Goal: Check status: Check status

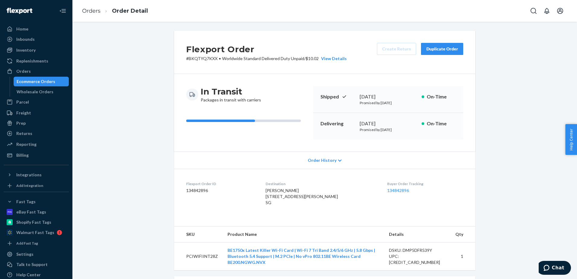
click at [92, 15] on ol "Orders Order Detail" at bounding box center [115, 11] width 76 height 18
click at [92, 14] on link "Orders" at bounding box center [91, 11] width 18 height 7
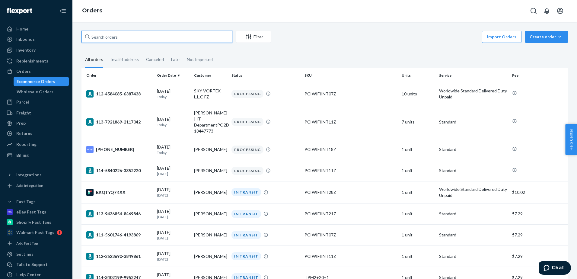
click at [153, 37] on input "text" at bounding box center [157, 37] width 151 height 12
paste input "702-3005726-3786666"
type input "702-3005726-3786666"
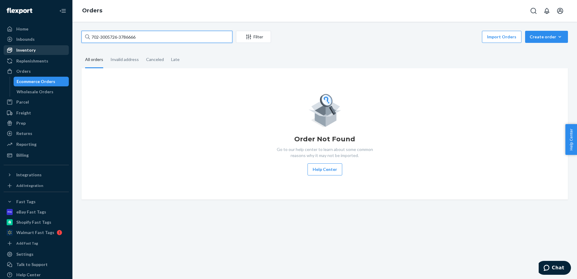
drag, startPoint x: 159, startPoint y: 37, endPoint x: 47, endPoint y: 51, distance: 113.0
click at [47, 51] on div "Home Inbounds Shipping Plans Problems Inventory Products Replenishments Orders …" at bounding box center [288, 139] width 577 height 279
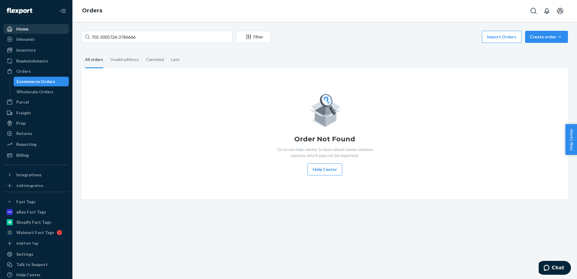
click at [25, 30] on div "Home" at bounding box center [22, 29] width 12 height 6
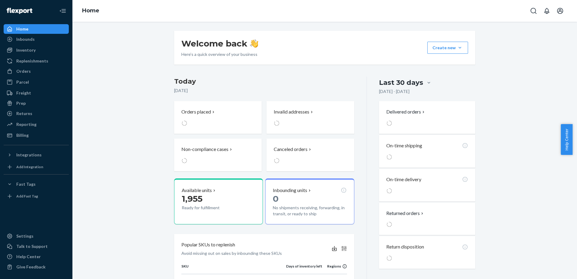
click at [28, 76] on link "Orders" at bounding box center [36, 71] width 65 height 10
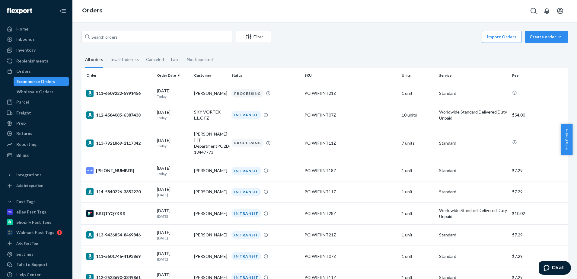
click at [381, 40] on div "Import Orders Create order Ecommerce order Removal order" at bounding box center [422, 38] width 294 height 14
click at [320, 149] on td "PCIWIFIINT11Z" at bounding box center [350, 143] width 97 height 34
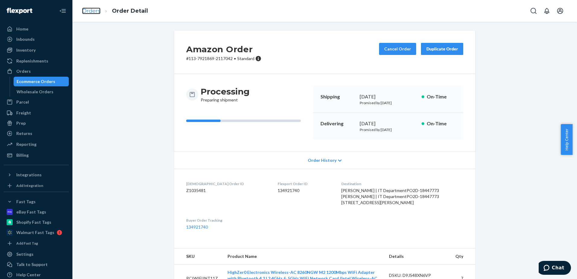
click at [90, 9] on link "Orders" at bounding box center [91, 11] width 18 height 7
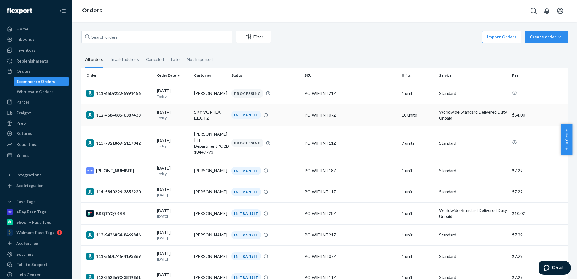
click at [275, 117] on div "IN TRANSIT" at bounding box center [265, 115] width 71 height 8
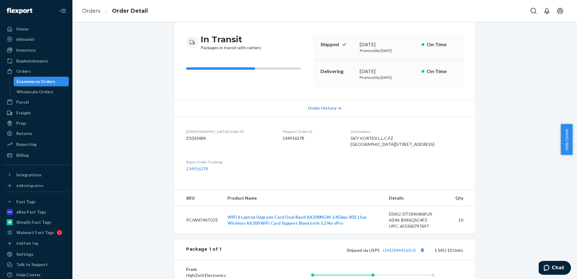
scroll to position [23, 0]
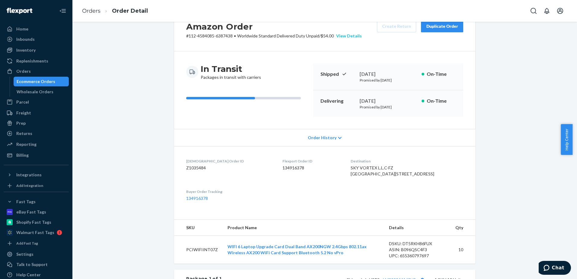
click at [349, 37] on div "View Details" at bounding box center [348, 36] width 28 height 6
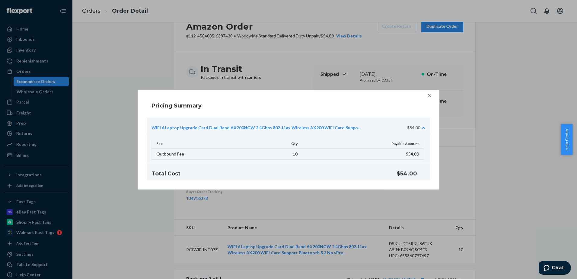
click at [432, 97] on icon at bounding box center [430, 96] width 6 height 6
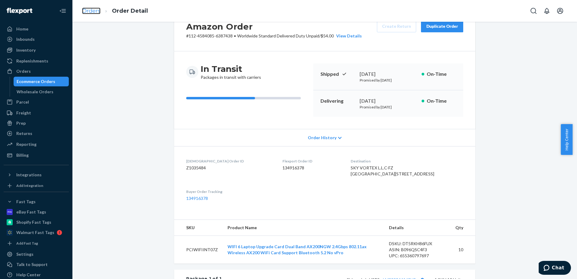
click at [92, 9] on link "Orders" at bounding box center [91, 11] width 18 height 7
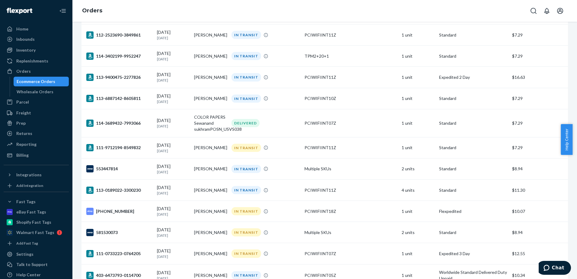
scroll to position [302, 0]
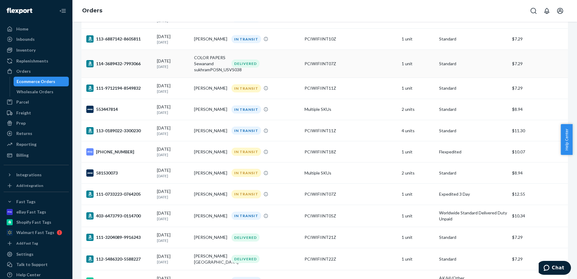
click at [290, 71] on td "DELIVERED" at bounding box center [265, 64] width 73 height 28
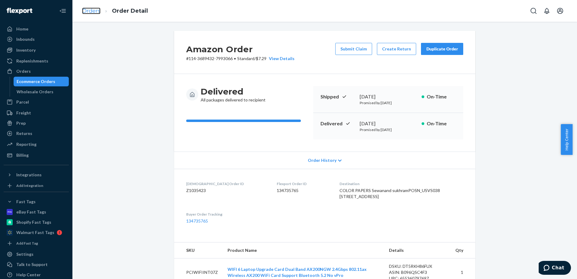
click at [96, 10] on link "Orders" at bounding box center [91, 11] width 18 height 7
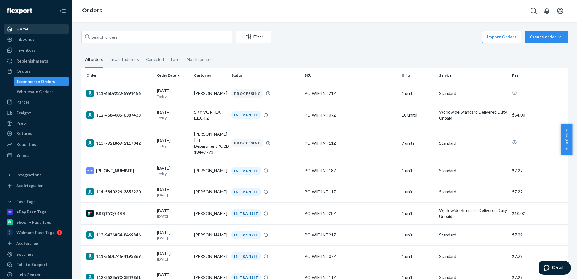
click at [31, 31] on div "Home" at bounding box center [36, 29] width 64 height 8
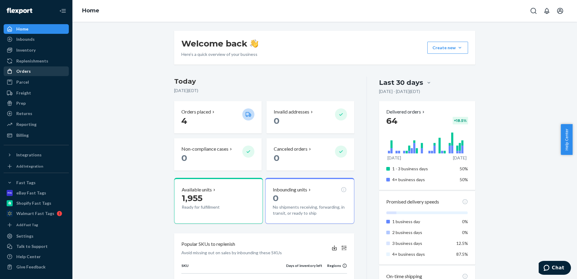
click at [20, 70] on div "Orders" at bounding box center [23, 71] width 14 height 6
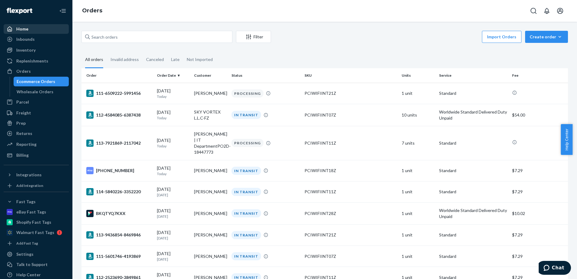
click at [23, 32] on div "Home" at bounding box center [22, 29] width 12 height 6
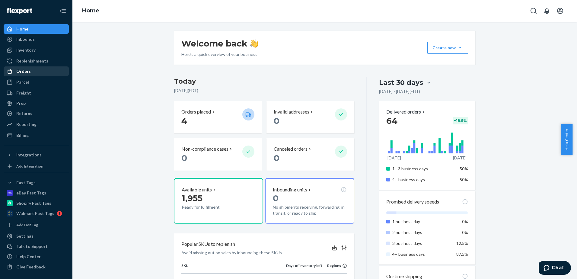
click at [22, 73] on div "Orders" at bounding box center [23, 71] width 14 height 6
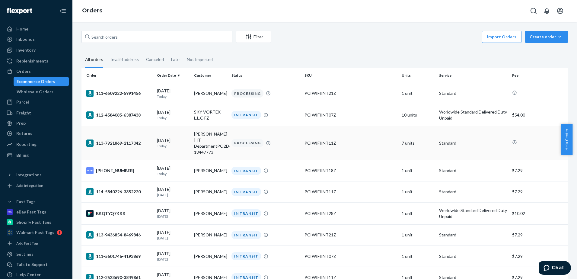
click at [376, 145] on div "PCIWIFIINT11Z" at bounding box center [351, 143] width 92 height 6
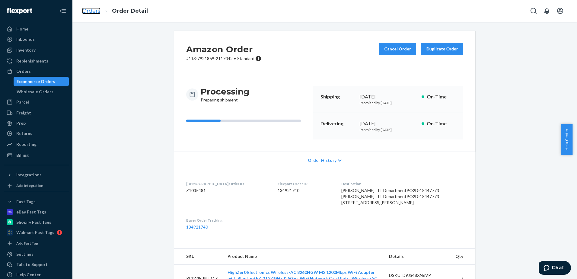
click at [86, 13] on link "Orders" at bounding box center [91, 11] width 18 height 7
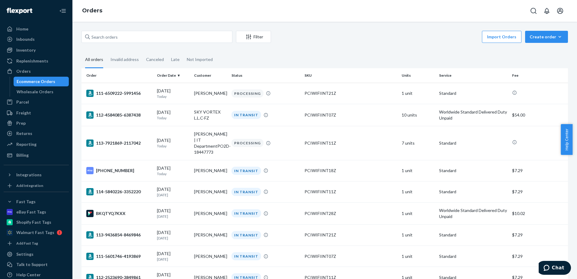
click at [21, 31] on div "Home" at bounding box center [22, 29] width 12 height 6
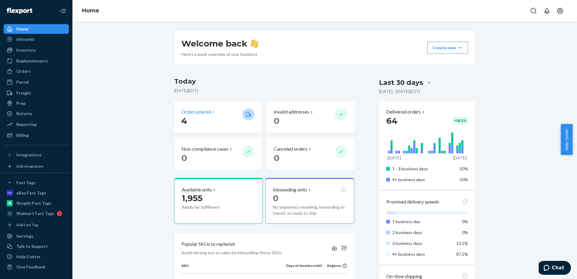
click at [191, 112] on p "Orders placed" at bounding box center [197, 111] width 30 height 7
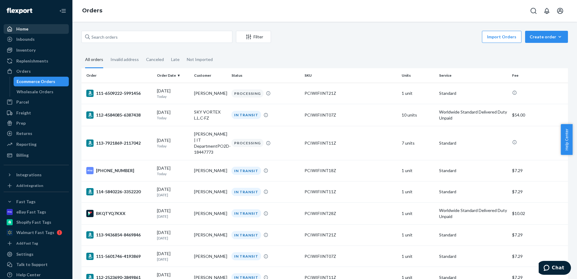
click at [27, 29] on div "Home" at bounding box center [22, 29] width 12 height 6
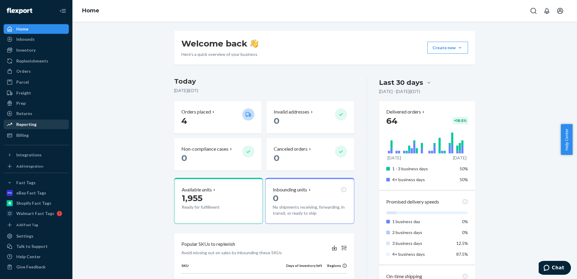
click at [39, 125] on div "Reporting" at bounding box center [36, 124] width 64 height 8
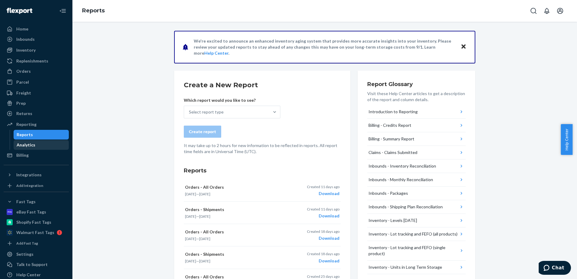
click at [29, 145] on div "Analytics" at bounding box center [26, 145] width 19 height 6
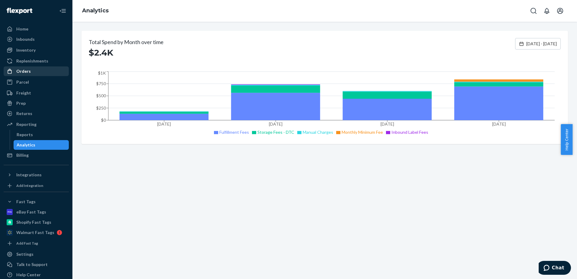
click at [25, 72] on div "Orders" at bounding box center [23, 71] width 14 height 6
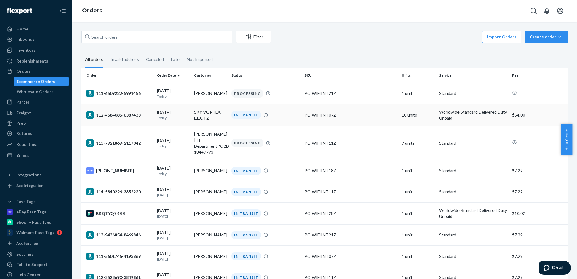
click at [135, 108] on td "112-4584085-6387438" at bounding box center [118, 115] width 73 height 22
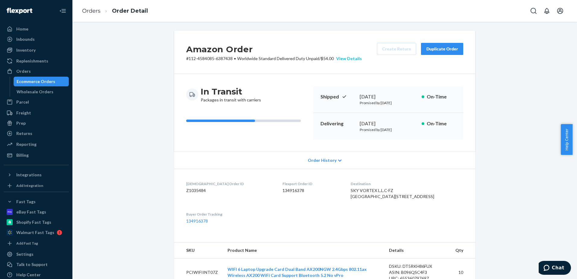
click at [346, 57] on div "View Details" at bounding box center [348, 59] width 28 height 6
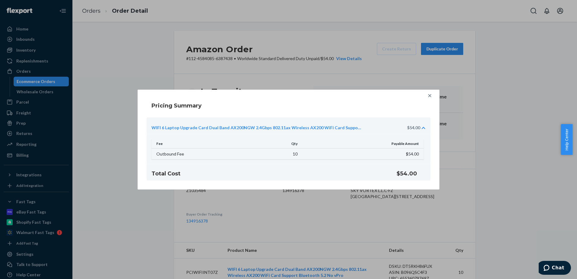
click at [431, 96] on icon at bounding box center [430, 96] width 6 height 6
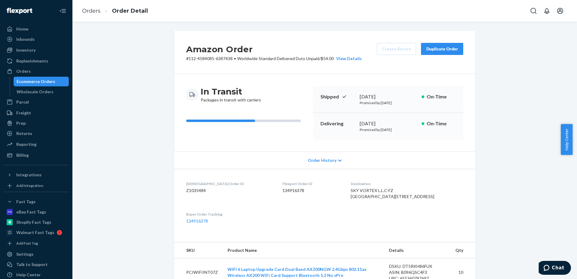
click at [155, 98] on div "Amazon Order # 112-4584085-6387438 • Worldwide Standard Delivered Duty Unpaid /…" at bounding box center [325, 233] width 496 height 404
